Goal: Task Accomplishment & Management: Complete application form

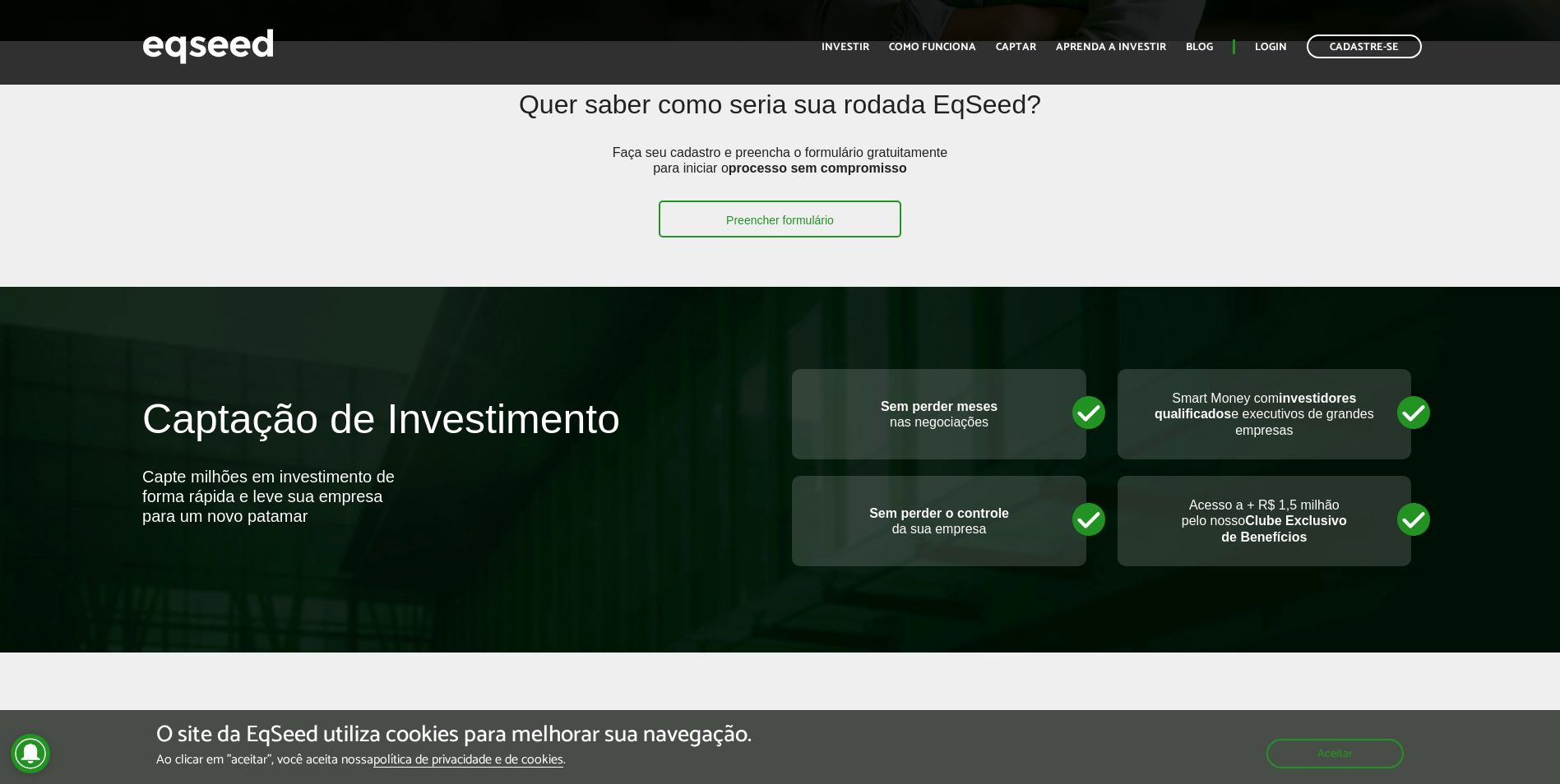
scroll to position [412, 0]
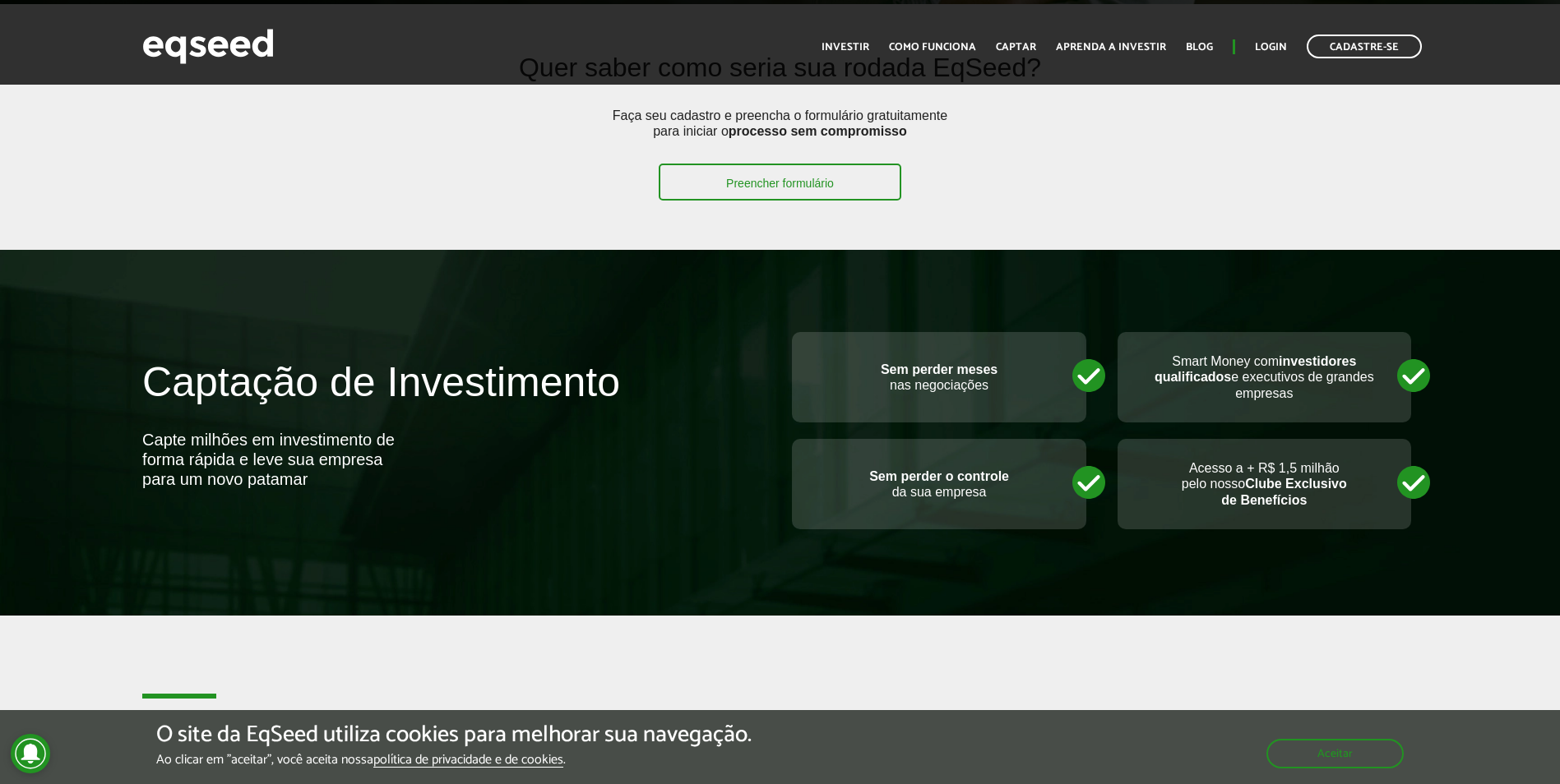
drag, startPoint x: 902, startPoint y: 353, endPoint x: 912, endPoint y: 356, distance: 10.4
click at [902, 353] on div "Sem perder meses nas negociações" at bounding box center [938, 377] width 293 height 90
drag, startPoint x: 912, startPoint y: 356, endPoint x: 1006, endPoint y: 385, distance: 98.4
click at [1006, 385] on div "Sem perder meses nas negociações" at bounding box center [938, 377] width 293 height 90
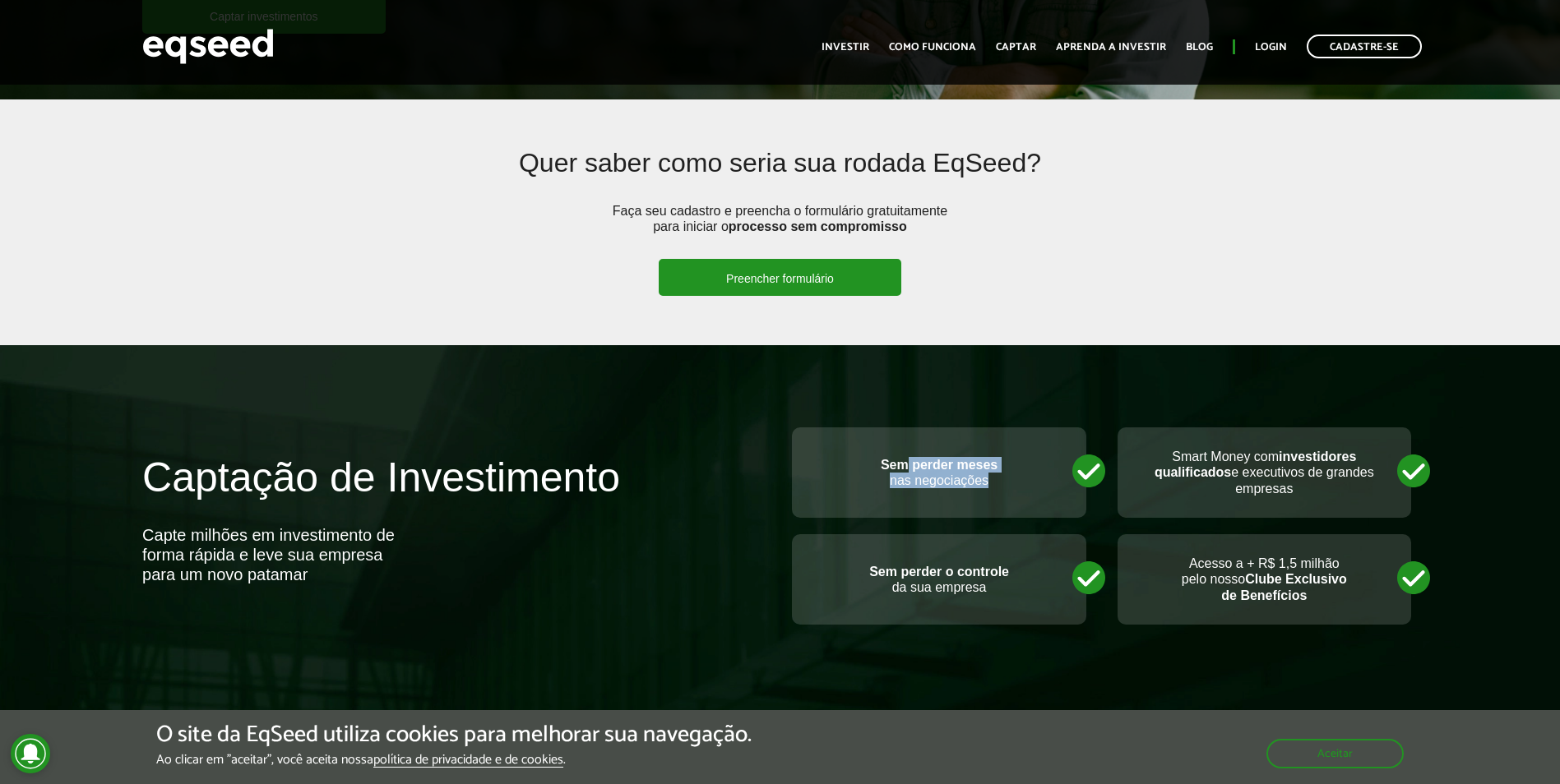
scroll to position [0, 0]
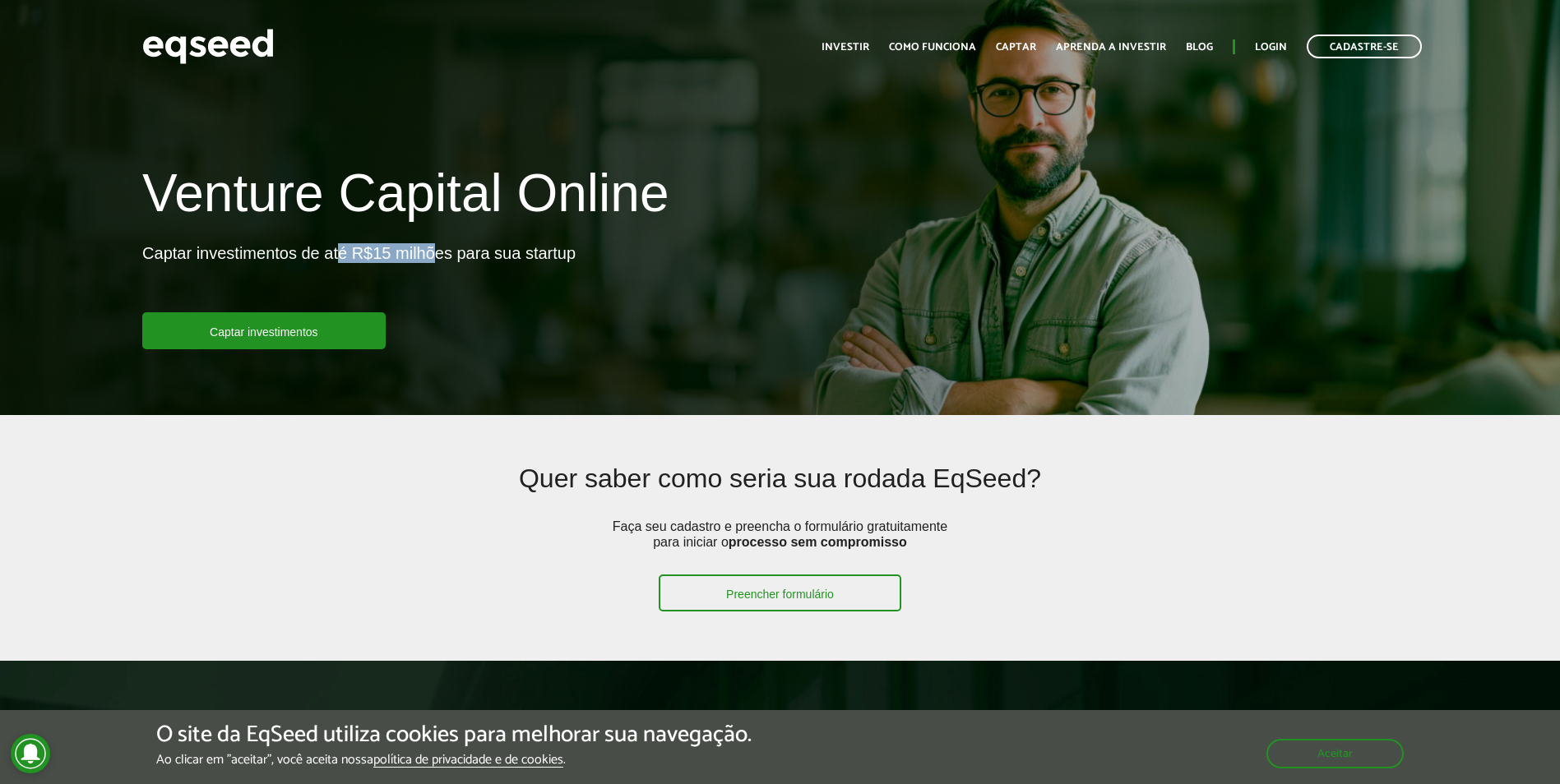
drag, startPoint x: 340, startPoint y: 254, endPoint x: 432, endPoint y: 246, distance: 92.3
click at [432, 246] on p "Captar investimentos de até R$15 milhões para sua startup" at bounding box center [359, 277] width 433 height 69
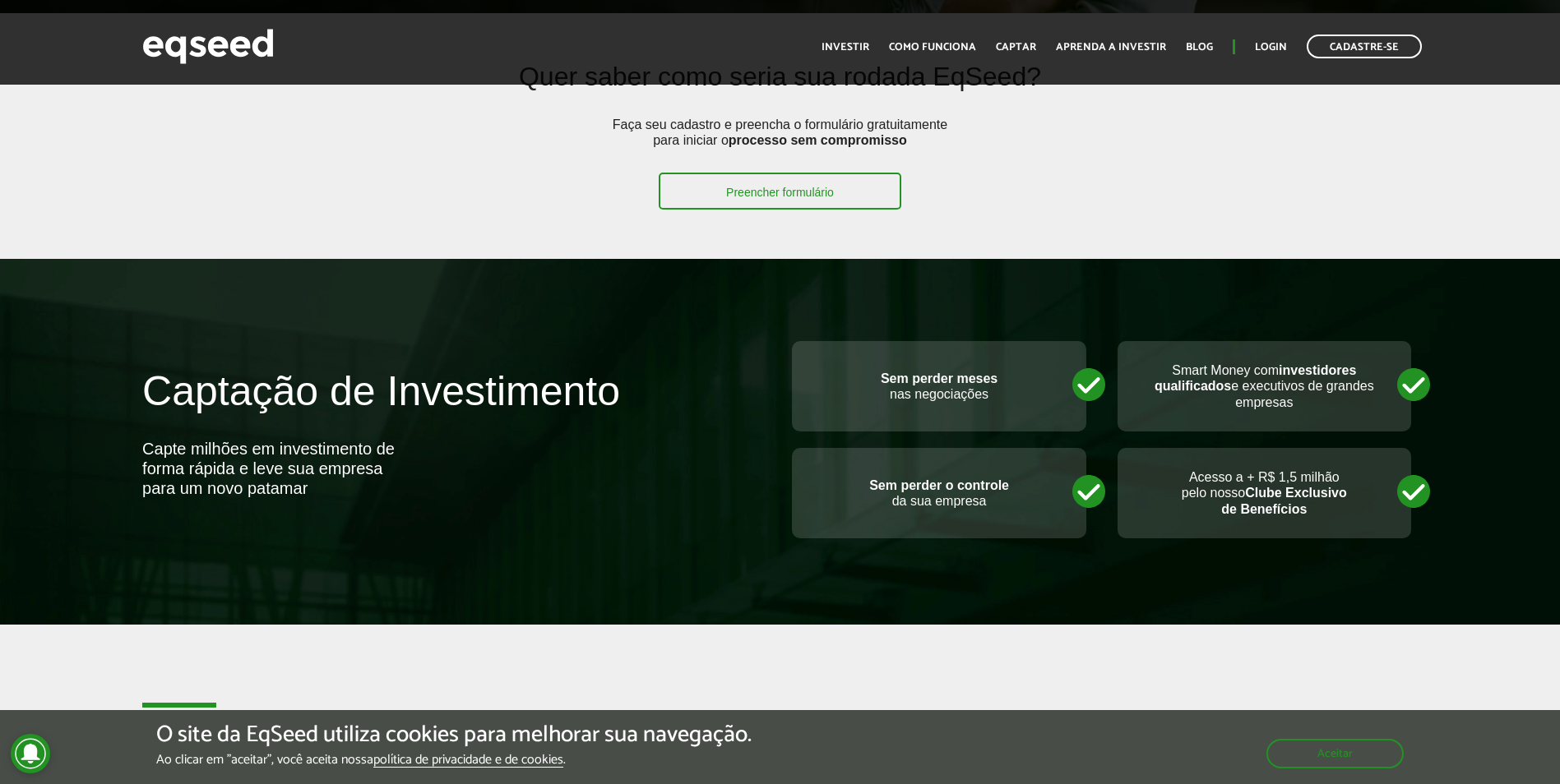
scroll to position [412, 0]
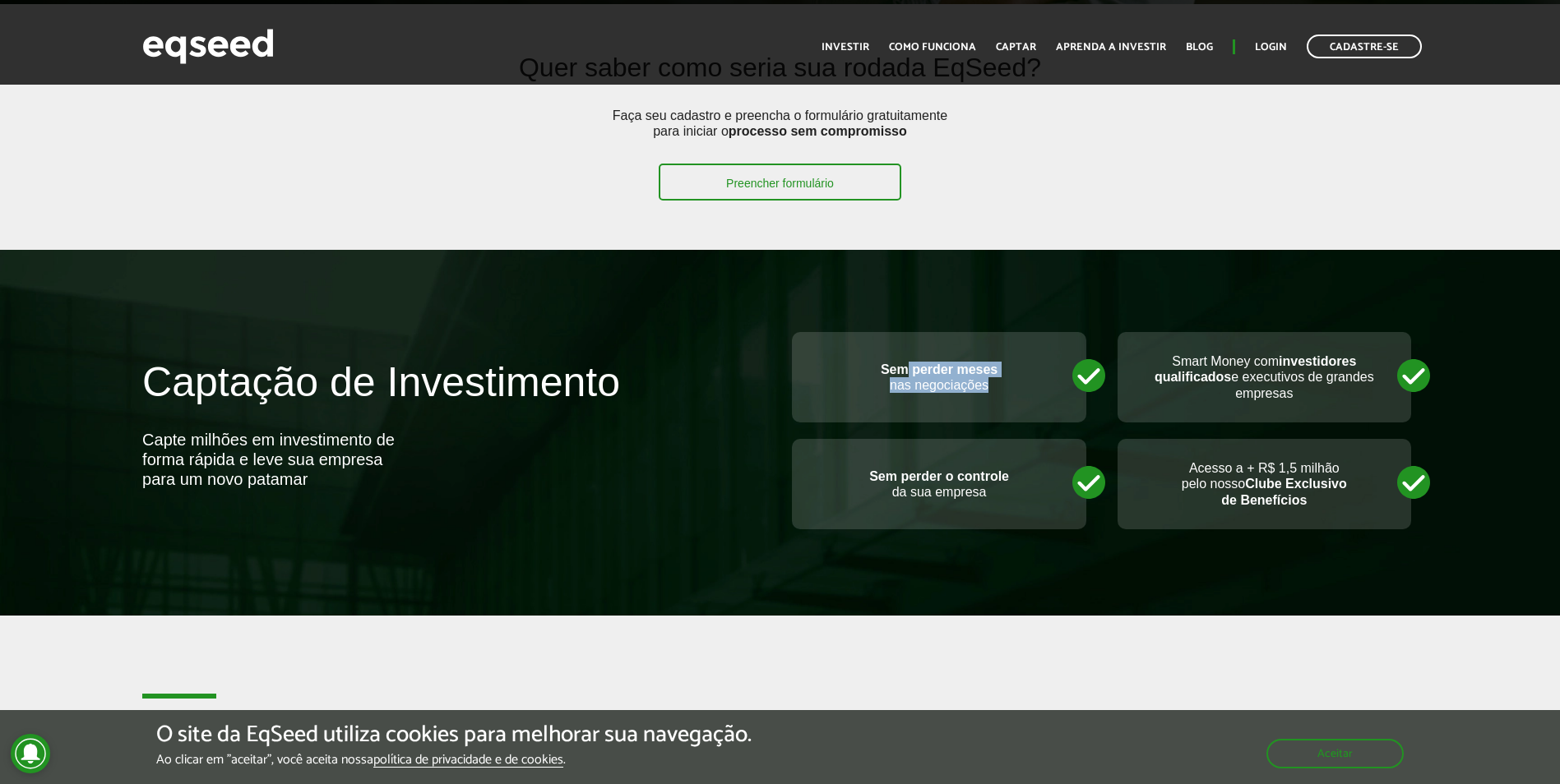
drag, startPoint x: 909, startPoint y: 370, endPoint x: 1018, endPoint y: 396, distance: 112.1
click at [1018, 396] on div "Sem perder meses nas negociações" at bounding box center [938, 377] width 293 height 90
drag, startPoint x: 1018, startPoint y: 396, endPoint x: 1233, endPoint y: 434, distance: 218.3
click at [1233, 434] on div "Smart Money com investidores qualificados e executivos de grandes empresas" at bounding box center [1268, 385] width 325 height 107
drag, startPoint x: 1172, startPoint y: 350, endPoint x: 1335, endPoint y: 392, distance: 168.3
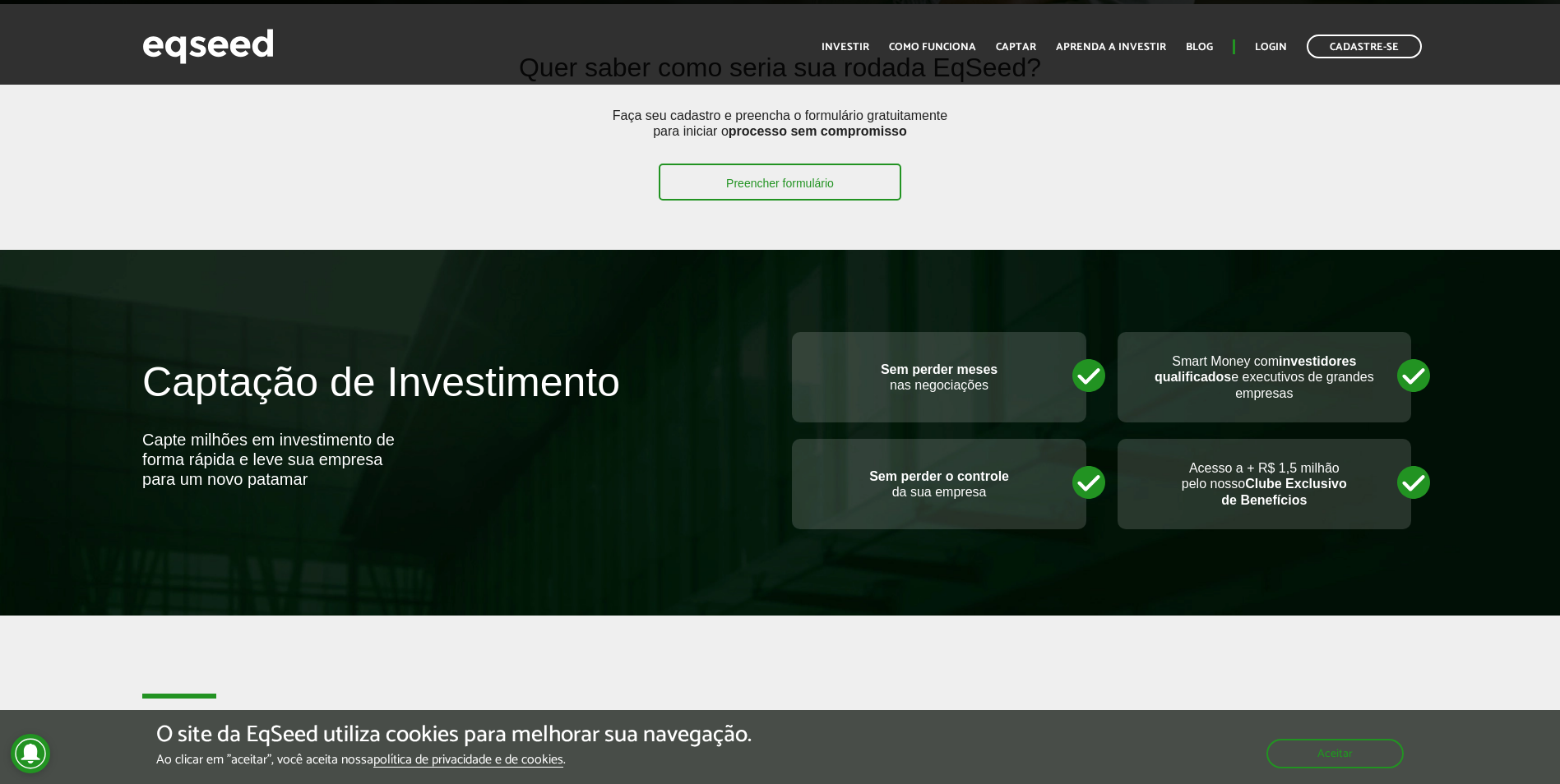
click at [1335, 392] on div "Smart Money com investidores qualificados e executivos de grandes empresas" at bounding box center [1264, 377] width 293 height 90
drag, startPoint x: 1335, startPoint y: 392, endPoint x: 1339, endPoint y: 412, distance: 20.4
click at [1339, 412] on div "Smart Money com investidores qualificados e executivos de grandes empresas" at bounding box center [1264, 377] width 293 height 90
drag, startPoint x: 888, startPoint y: 475, endPoint x: 1021, endPoint y: 507, distance: 136.8
click at [1021, 507] on div "Sem perder o controle da sua empresa" at bounding box center [938, 484] width 293 height 90
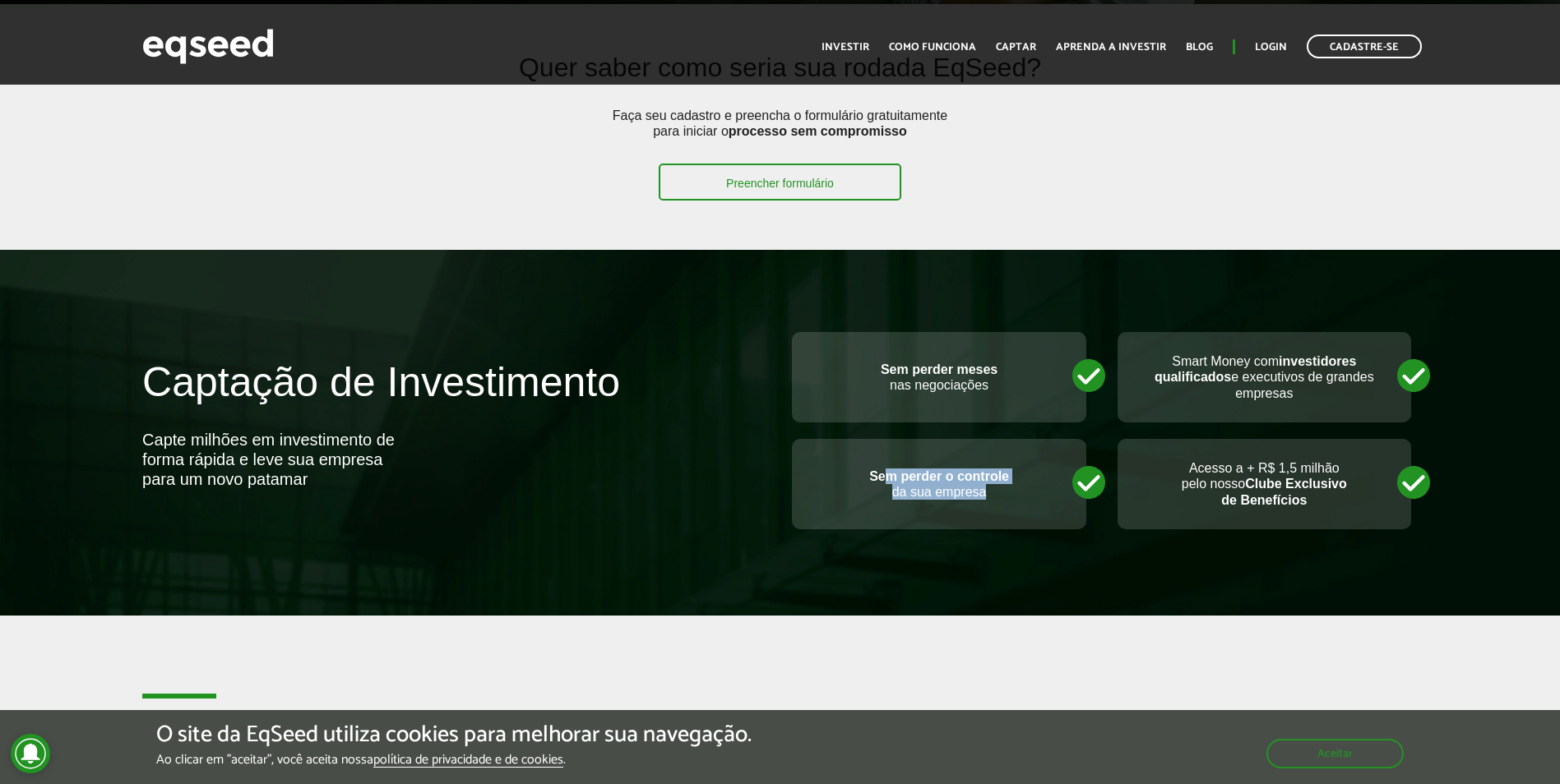
click at [1025, 503] on div "Sem perder o controle da sua empresa" at bounding box center [938, 484] width 293 height 90
drag, startPoint x: 1193, startPoint y: 460, endPoint x: 1401, endPoint y: 443, distance: 208.7
click at [1401, 443] on div "Acesso a + R$ 1,5 milhão pelo nosso Clube Exclusivo de Benefícios" at bounding box center [1264, 484] width 293 height 90
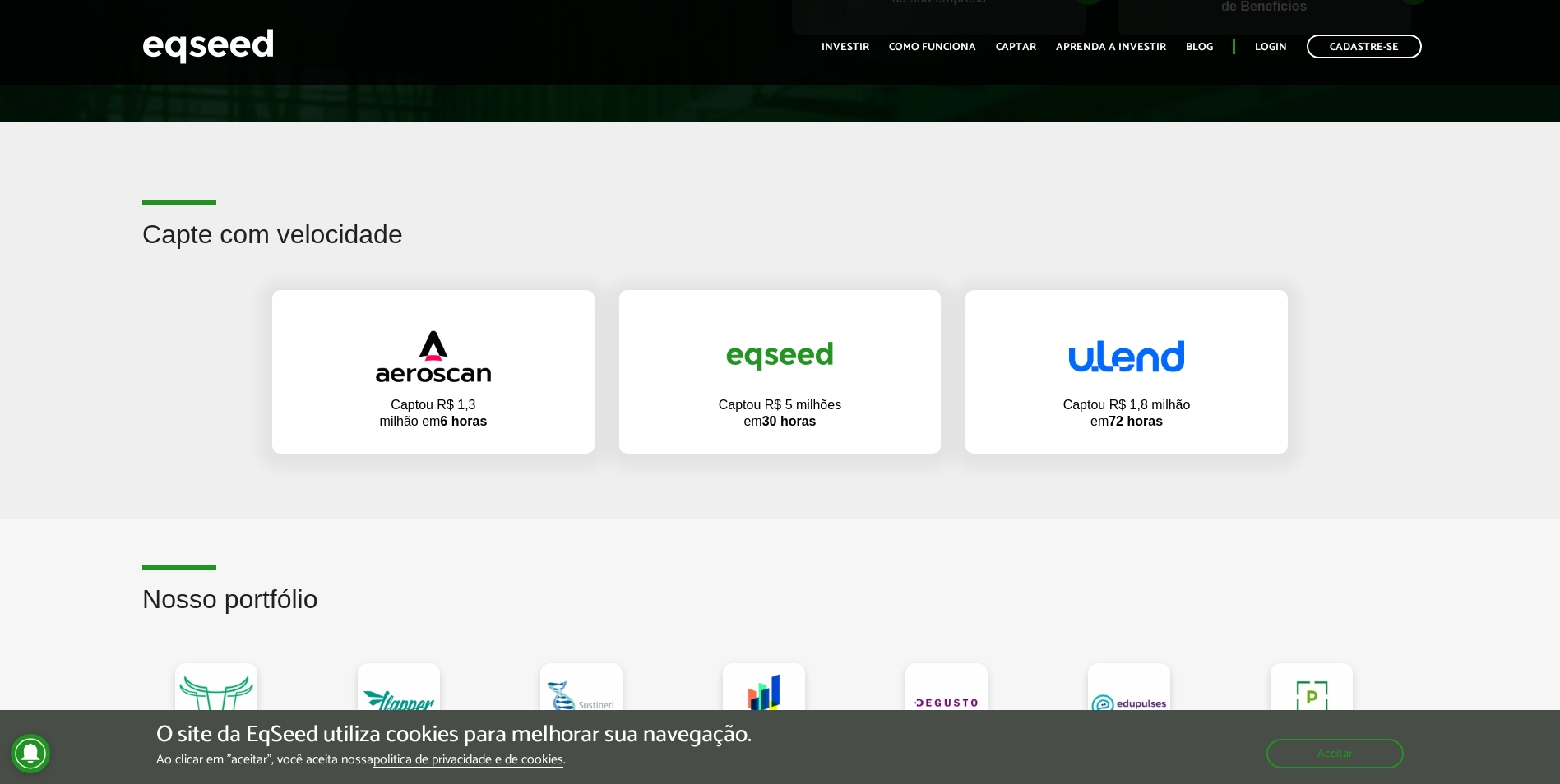
scroll to position [904, 0]
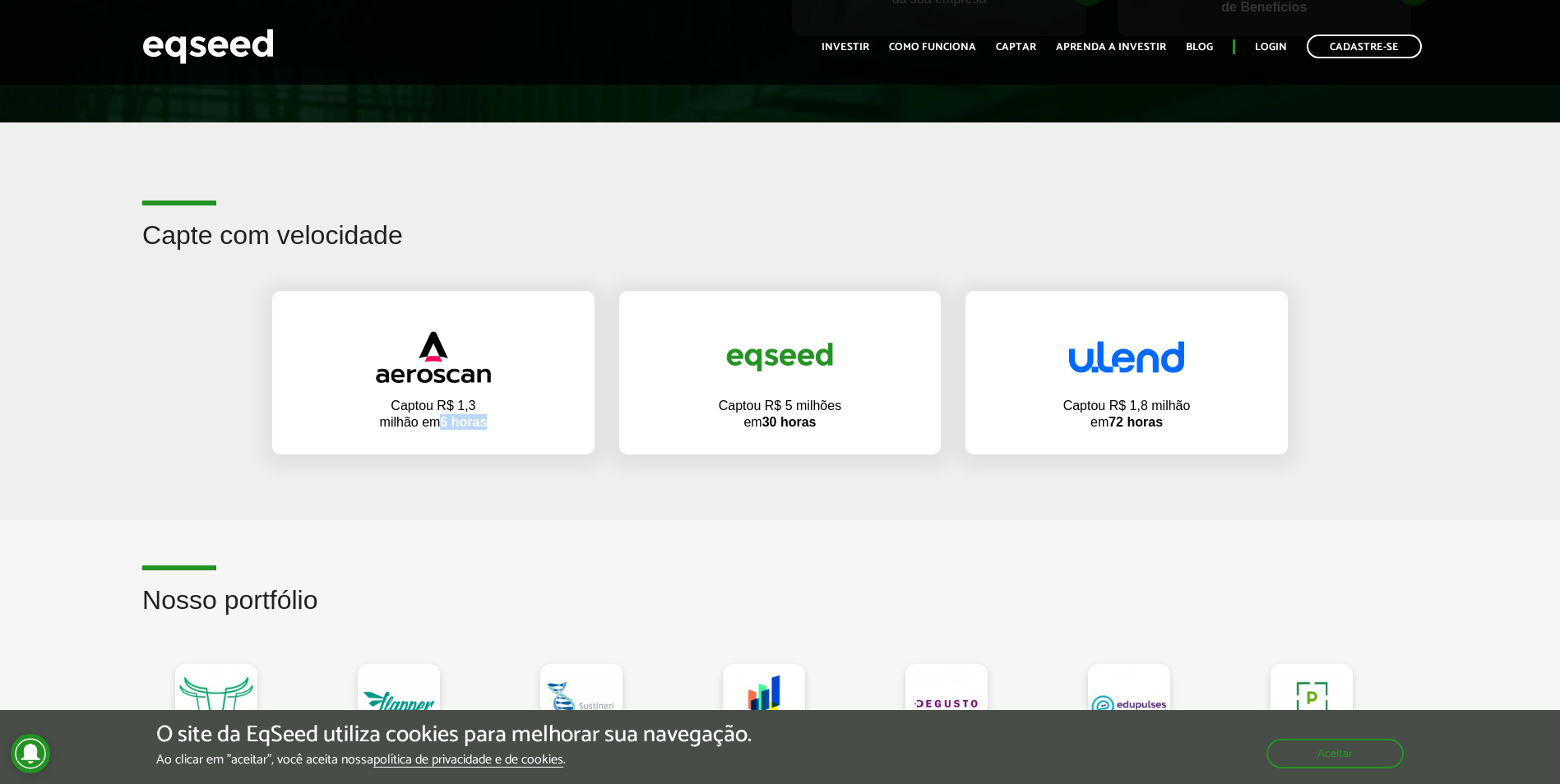
drag, startPoint x: 446, startPoint y: 431, endPoint x: 499, endPoint y: 426, distance: 53.2
click at [499, 426] on div "Captou R$ 1,3 milhão em 6 horas" at bounding box center [433, 372] width 322 height 163
drag, startPoint x: 781, startPoint y: 403, endPoint x: 852, endPoint y: 408, distance: 71.2
click at [852, 408] on div "Captou R$ 5 milhões em 30 horas" at bounding box center [780, 372] width 322 height 163
drag, startPoint x: 852, startPoint y: 408, endPoint x: 831, endPoint y: 424, distance: 26.4
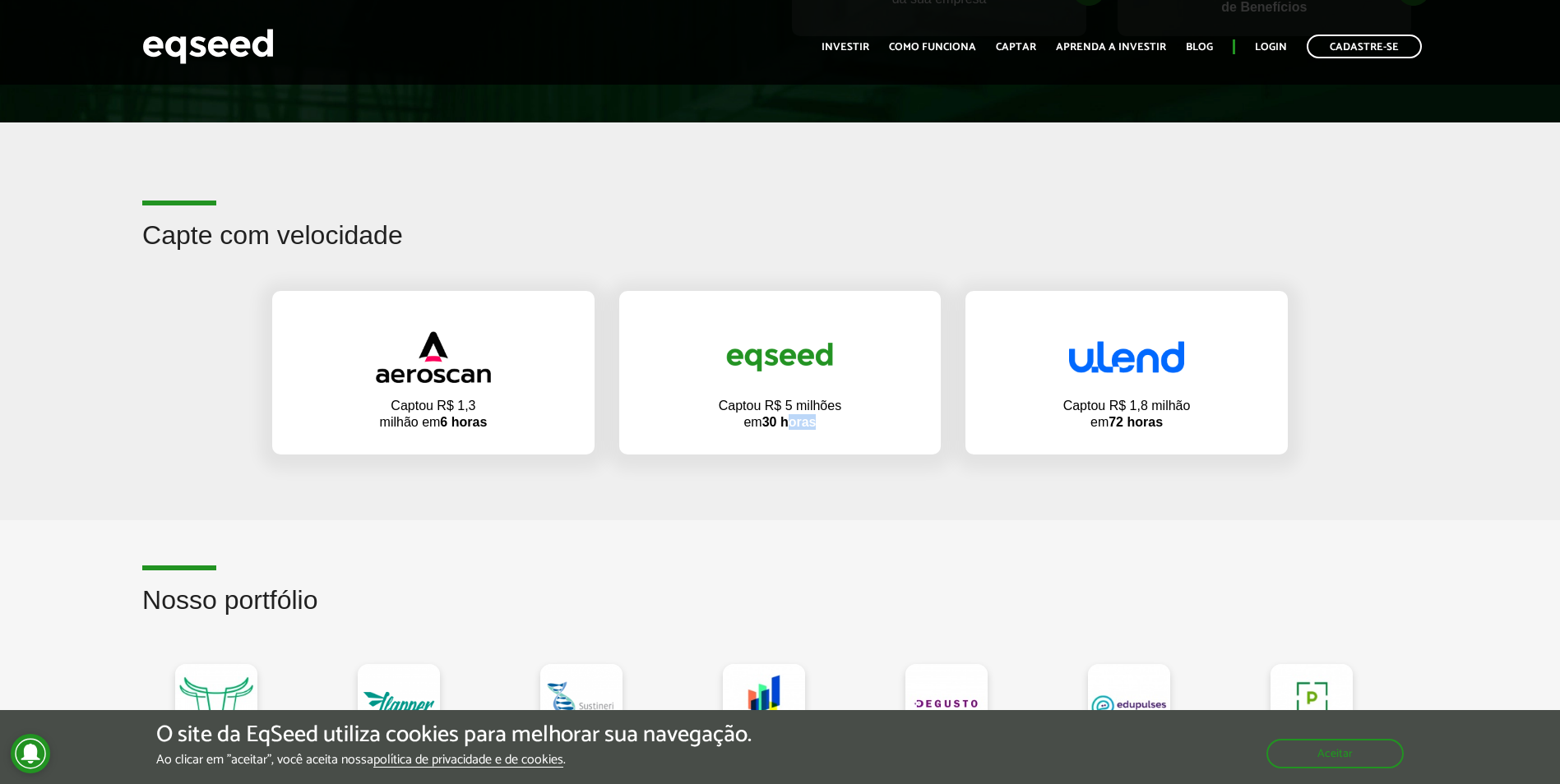
click at [831, 424] on p "Captou R$ 5 milhões em 30 horas" at bounding box center [780, 413] width 123 height 32
drag, startPoint x: 1128, startPoint y: 406, endPoint x: 1197, endPoint y: 410, distance: 69.1
click at [1197, 410] on div "Captou R$ 1,8 milhão em 72 horas" at bounding box center [1127, 372] width 322 height 163
drag, startPoint x: 1197, startPoint y: 410, endPoint x: 1179, endPoint y: 432, distance: 28.4
click at [1179, 432] on div "Captou R$ 1,8 milhão em 72 horas" at bounding box center [1127, 372] width 322 height 163
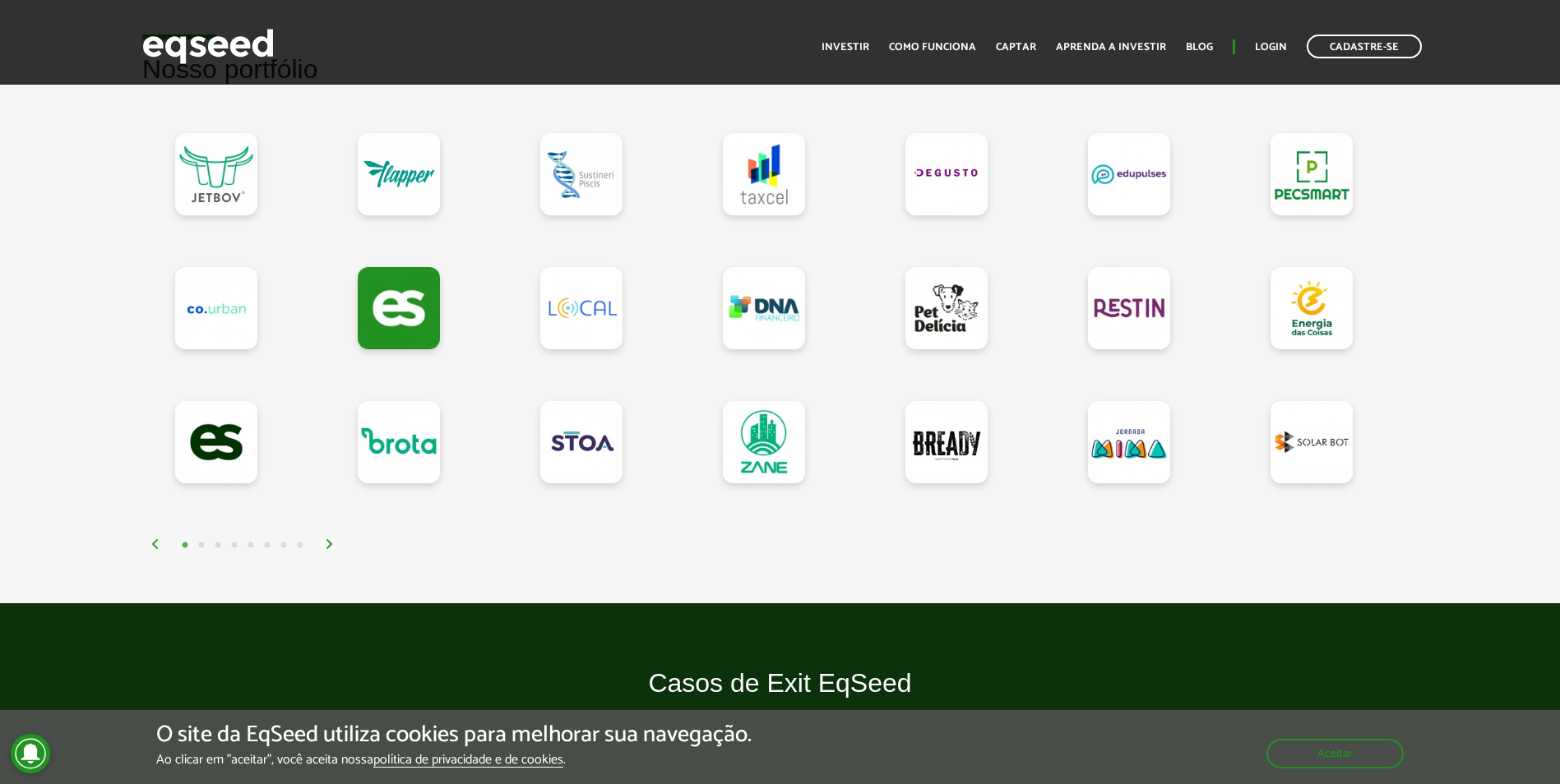
scroll to position [1398, 0]
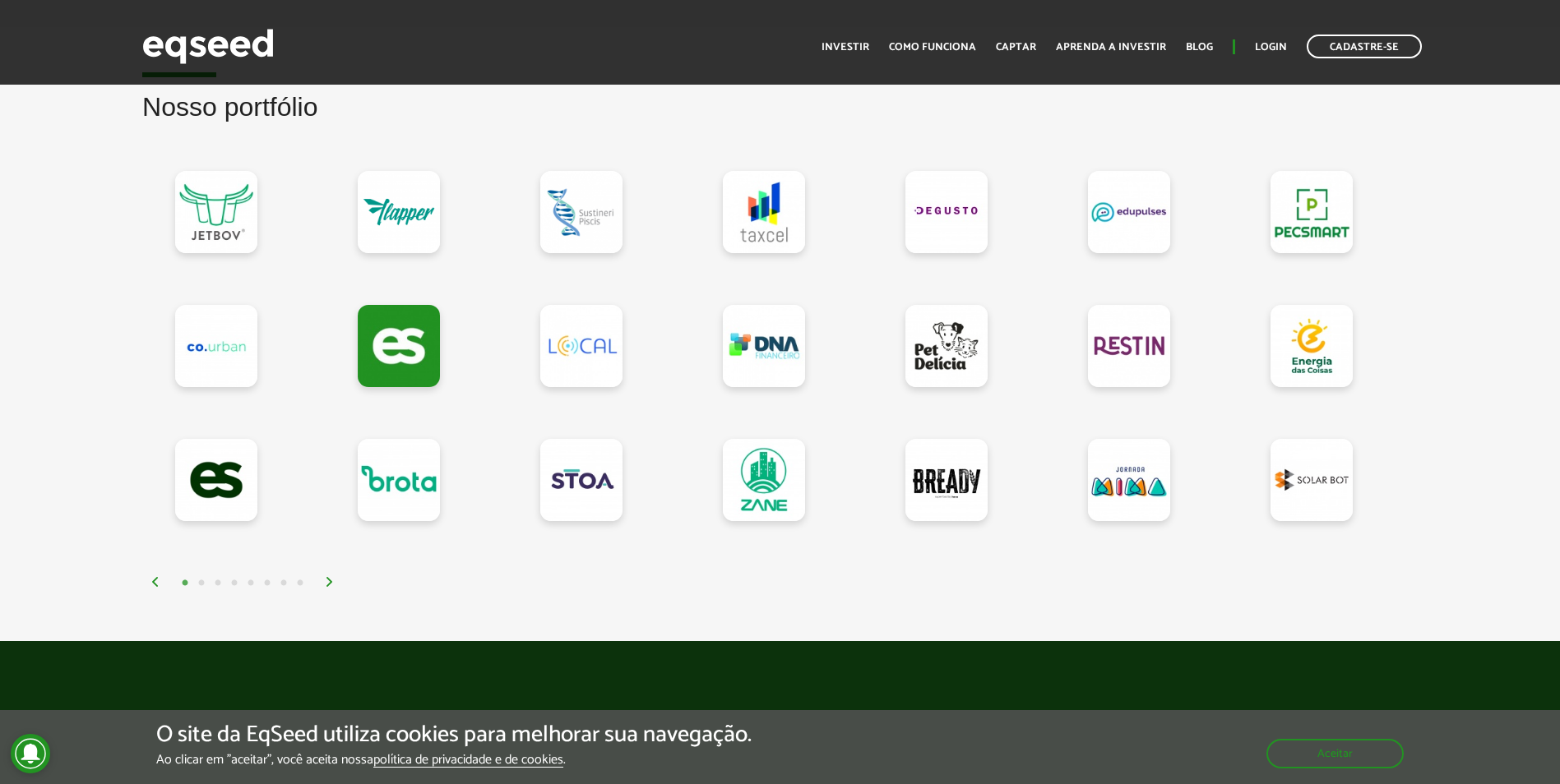
click at [327, 575] on div "1 2 3 4 5 6 7 8" at bounding box center [784, 582] width 1268 height 19
click at [331, 584] on img at bounding box center [330, 582] width 10 height 10
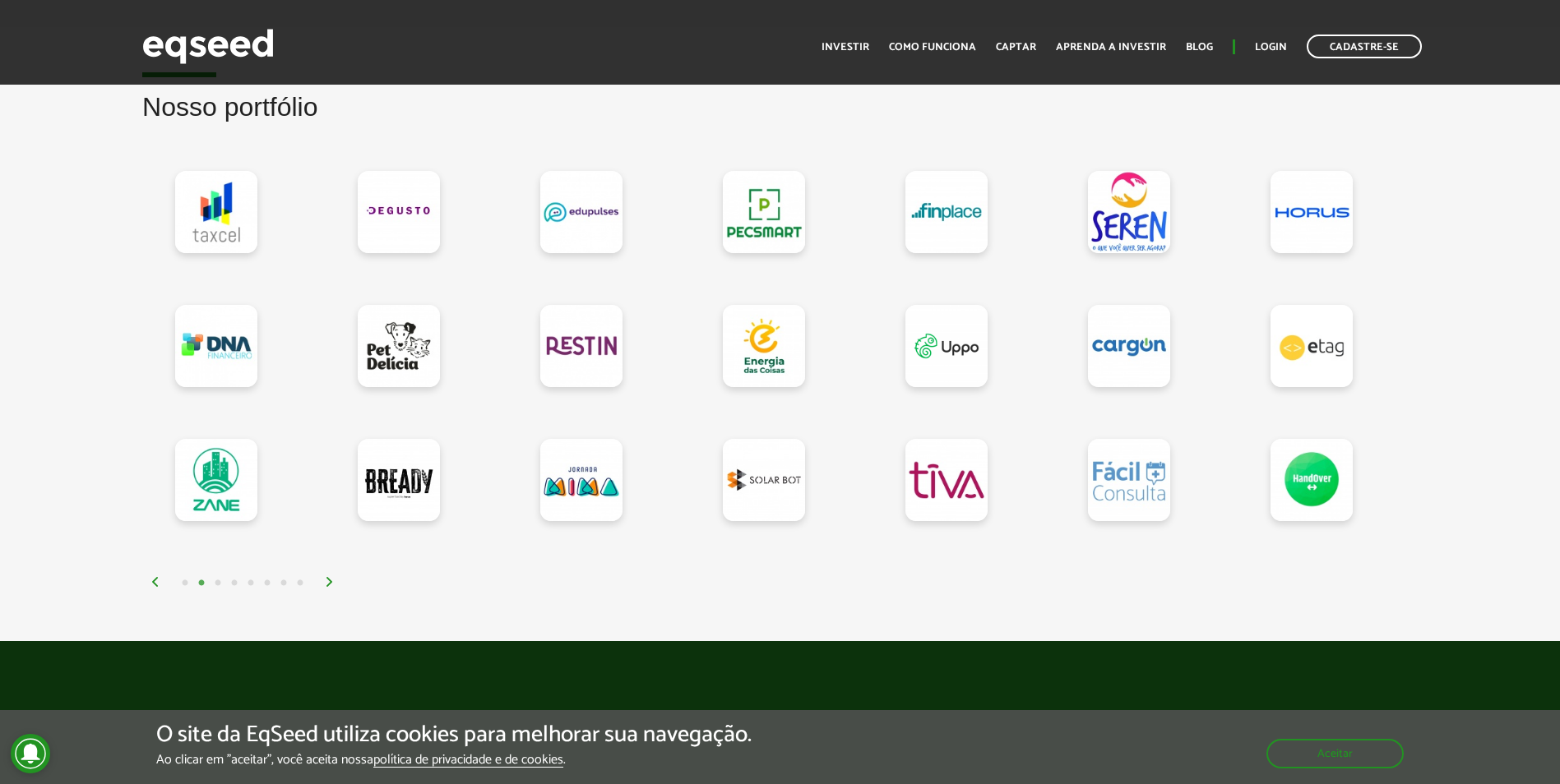
click at [331, 584] on img at bounding box center [330, 582] width 10 height 10
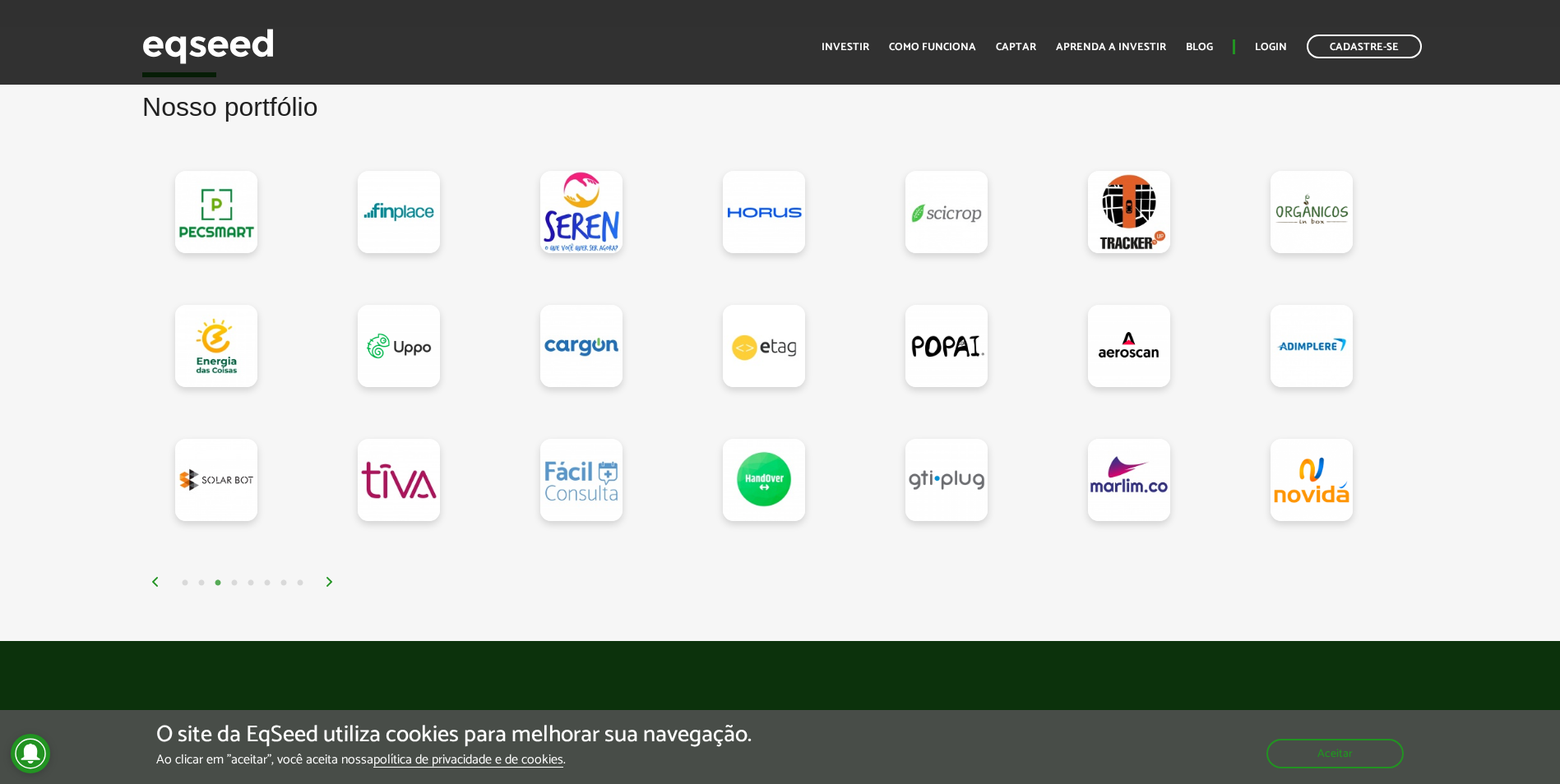
click at [331, 584] on img at bounding box center [330, 582] width 10 height 10
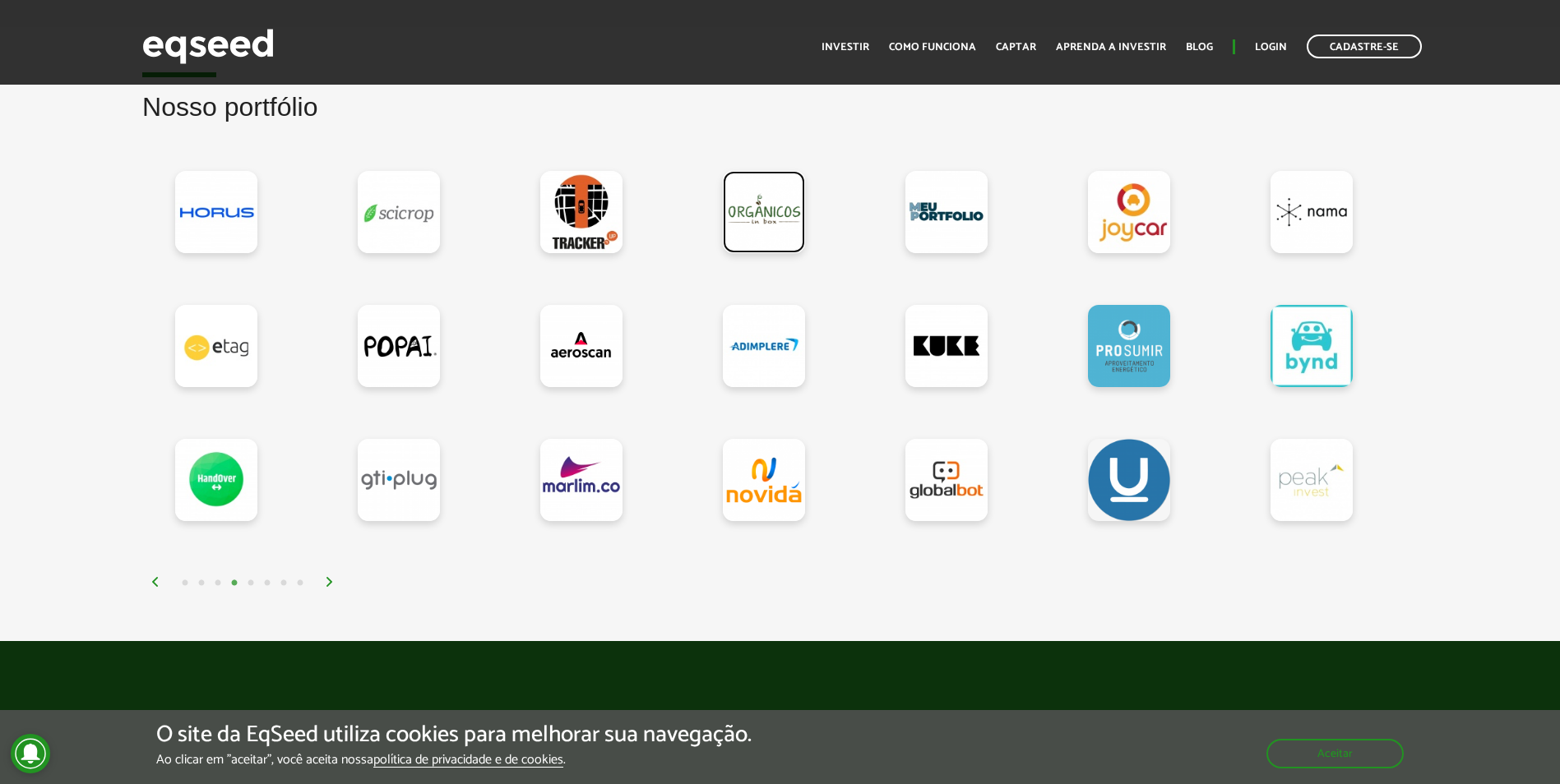
click at [772, 226] on link at bounding box center [764, 212] width 82 height 82
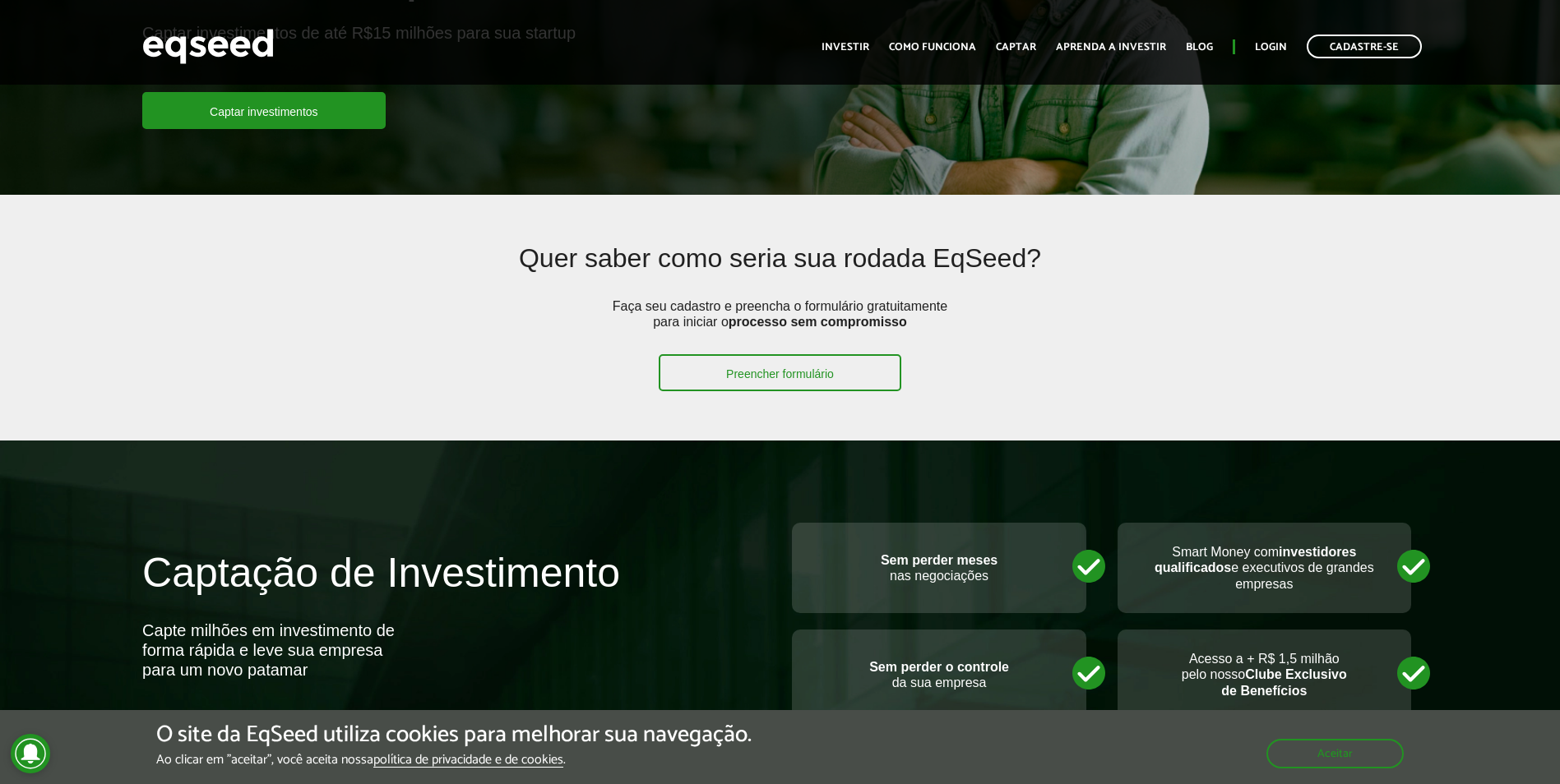
scroll to position [165, 0]
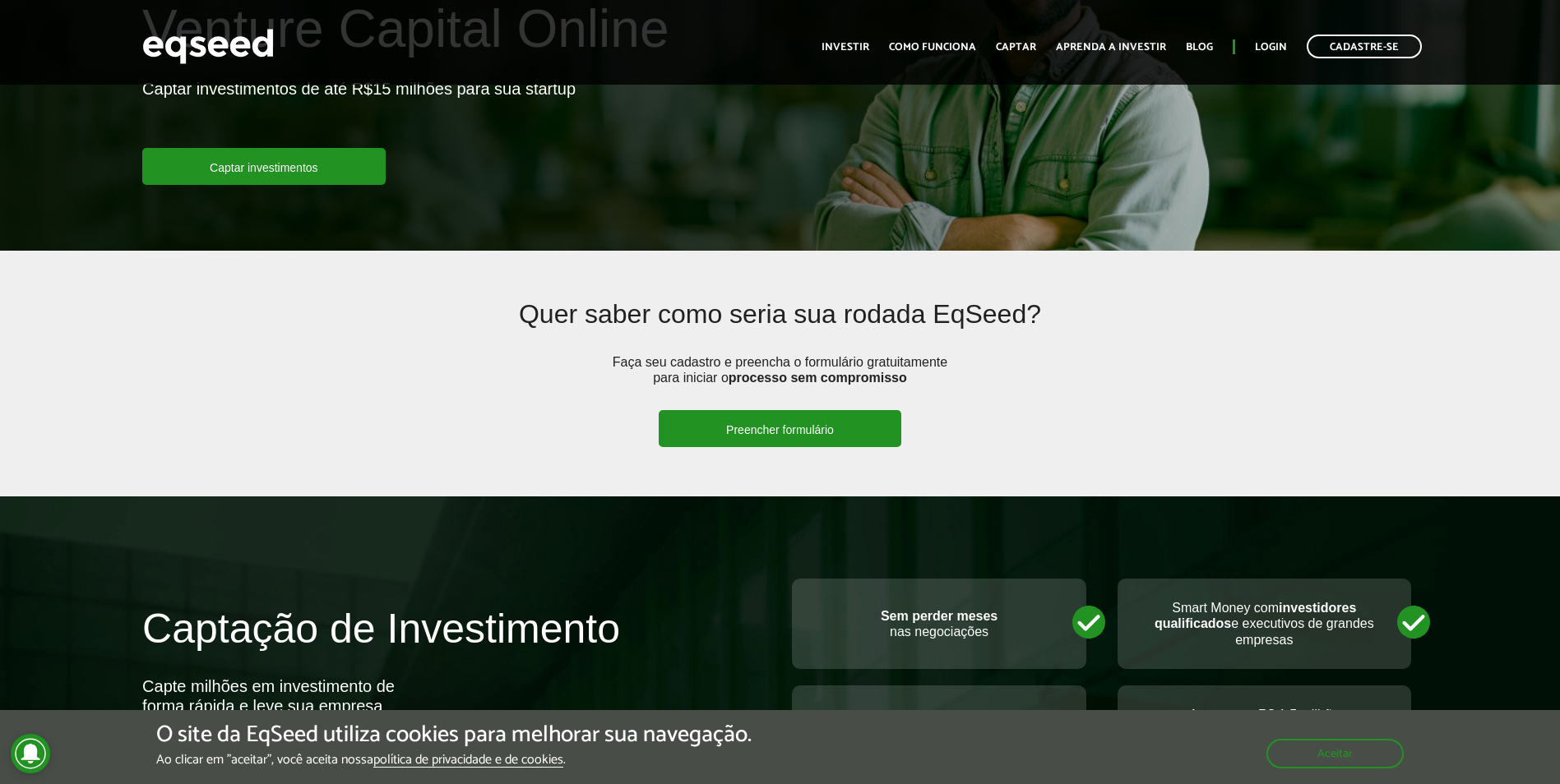
click at [791, 421] on link "Preencher formulário" at bounding box center [780, 429] width 242 height 37
